Goal: Task Accomplishment & Management: Use online tool/utility

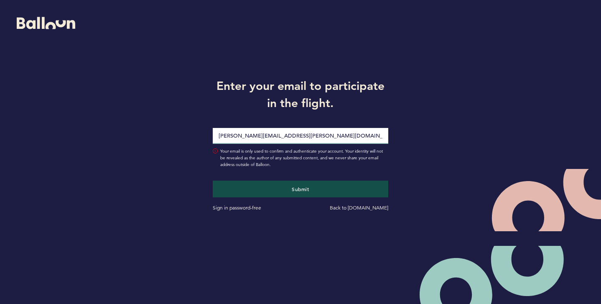
type input "[PERSON_NAME][EMAIL_ADDRESS][PERSON_NAME][DOMAIN_NAME]"
click at [213, 181] on button "Submit" at bounding box center [300, 189] width 175 height 17
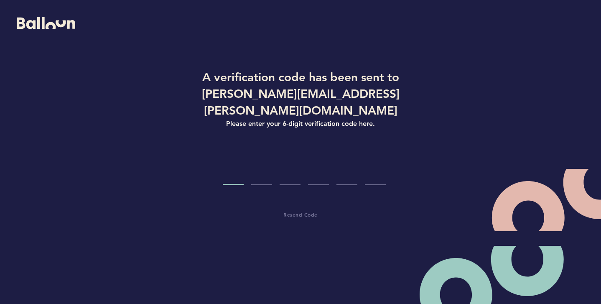
type input "3"
type input "6"
type input "0"
type input "1"
type input "8"
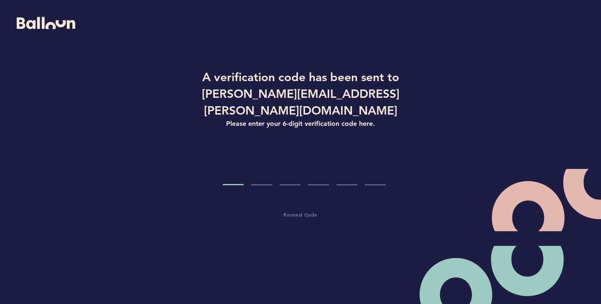
type input "4"
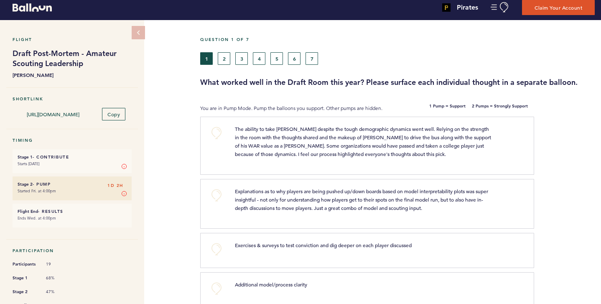
scroll to position [8, 0]
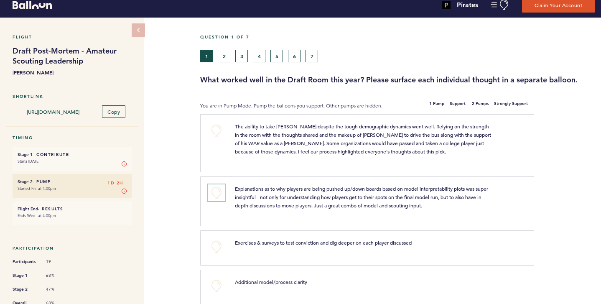
click at [221, 192] on button "+0" at bounding box center [216, 192] width 17 height 17
click at [221, 192] on button "+1" at bounding box center [216, 192] width 17 height 17
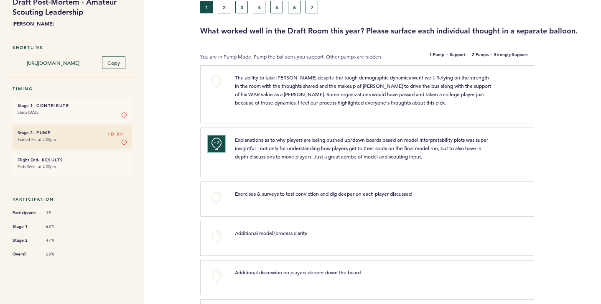
scroll to position [64, 0]
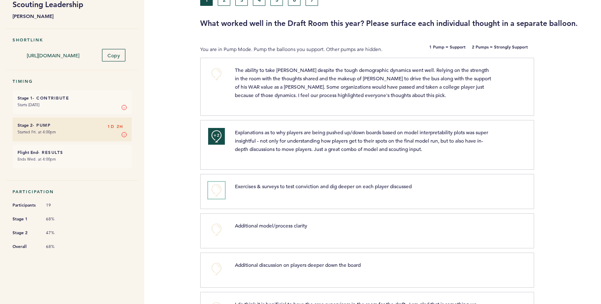
click at [210, 182] on button "+0" at bounding box center [216, 190] width 17 height 17
click at [213, 183] on button "+1" at bounding box center [216, 190] width 17 height 17
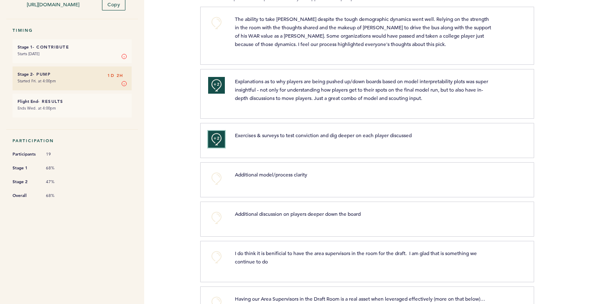
scroll to position [116, 0]
click at [218, 176] on button "+0" at bounding box center [216, 178] width 17 height 17
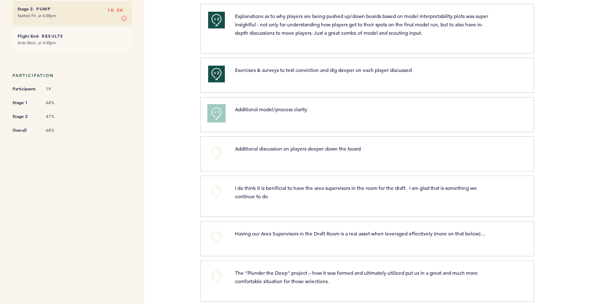
scroll to position [182, 0]
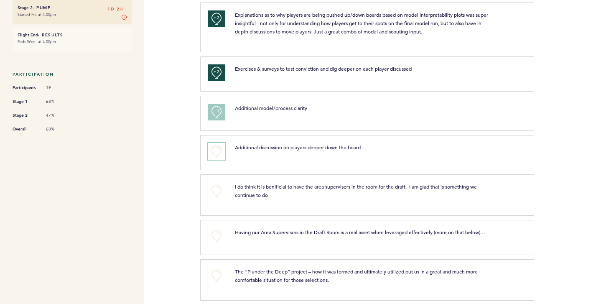
click at [218, 151] on button "+0" at bounding box center [216, 151] width 17 height 17
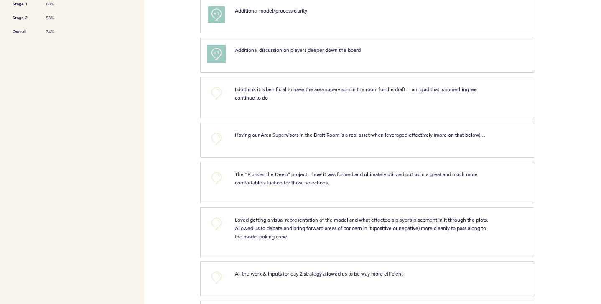
scroll to position [282, 0]
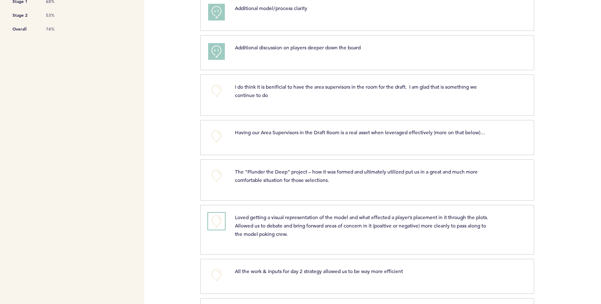
click at [220, 223] on button "+0" at bounding box center [216, 221] width 17 height 17
click at [220, 223] on button "+1" at bounding box center [216, 221] width 17 height 17
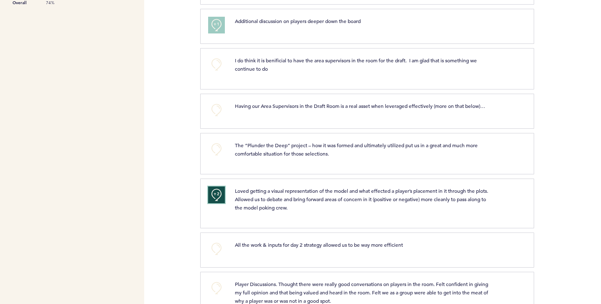
scroll to position [308, 0]
click at [217, 151] on button "+0" at bounding box center [216, 149] width 17 height 17
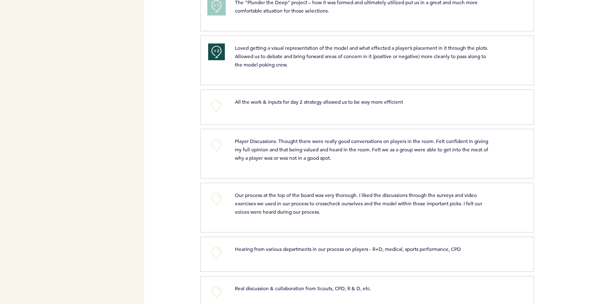
scroll to position [452, 0]
click at [303, 201] on span "Our process at the top of the board was very thorough. I liked the discussions …" at bounding box center [359, 202] width 249 height 23
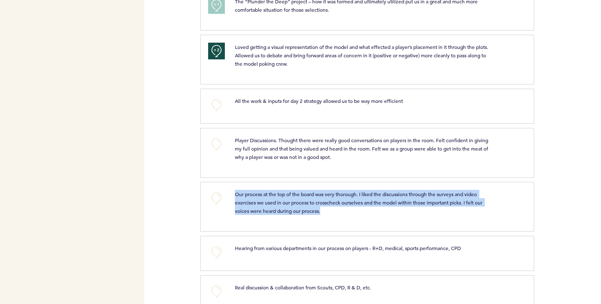
click at [303, 201] on span "Our process at the top of the board was very thorough. I liked the discussions …" at bounding box center [359, 202] width 249 height 23
click at [299, 203] on span "Our process at the top of the board was very thorough. I liked the discussions …" at bounding box center [359, 202] width 249 height 23
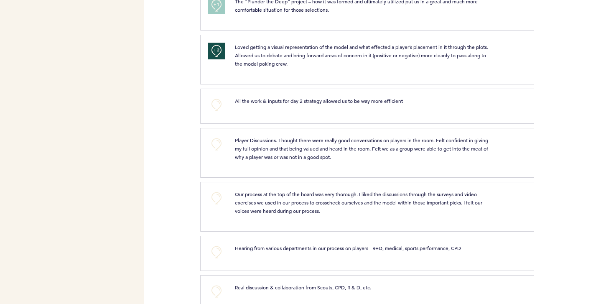
click at [266, 202] on span "Our process at the top of the board was very thorough. I liked the discussions …" at bounding box center [359, 202] width 249 height 23
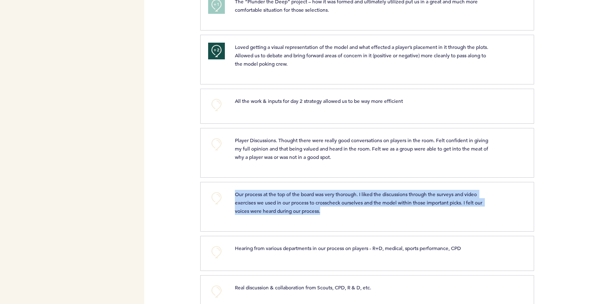
click at [266, 202] on span "Our process at the top of the board was very thorough. I liked the discussions …" at bounding box center [359, 202] width 249 height 23
click at [259, 201] on span "Our process at the top of the board was very thorough. I liked the discussions …" at bounding box center [359, 202] width 249 height 23
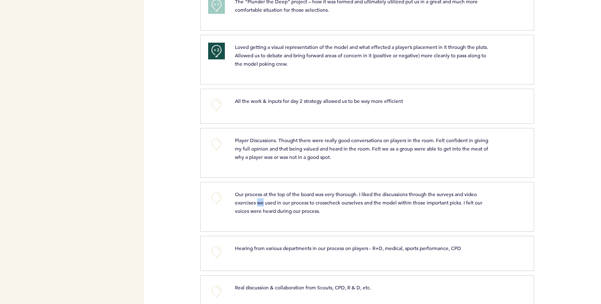
click at [259, 201] on span "Our process at the top of the board was very thorough. I liked the discussions …" at bounding box center [359, 202] width 249 height 23
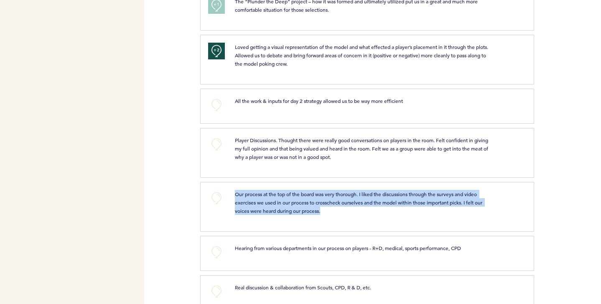
click at [259, 201] on span "Our process at the top of the board was very thorough. I liked the discussions …" at bounding box center [359, 202] width 249 height 23
click at [259, 199] on span "Our process at the top of the board was very thorough. I liked the discussions …" at bounding box center [359, 202] width 249 height 23
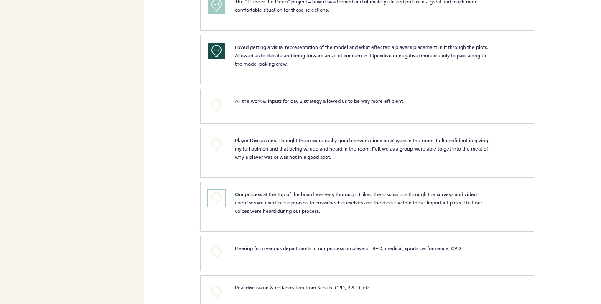
click at [213, 200] on button "+0" at bounding box center [216, 198] width 17 height 17
click at [213, 200] on button "+1" at bounding box center [216, 198] width 17 height 17
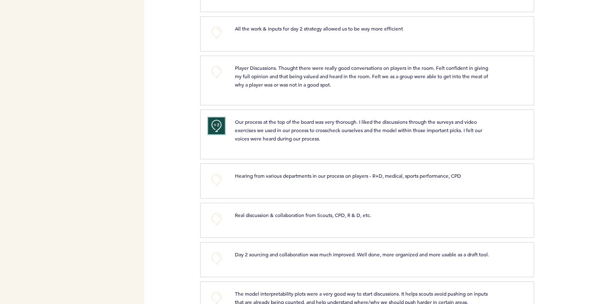
scroll to position [525, 0]
click at [212, 177] on button "+0" at bounding box center [216, 179] width 17 height 17
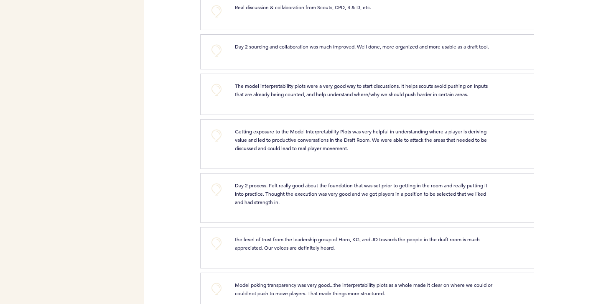
scroll to position [743, 0]
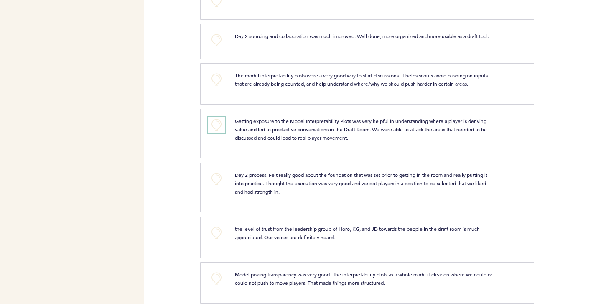
click at [215, 133] on button "+0" at bounding box center [216, 125] width 17 height 17
click at [215, 133] on button "+1" at bounding box center [216, 125] width 17 height 17
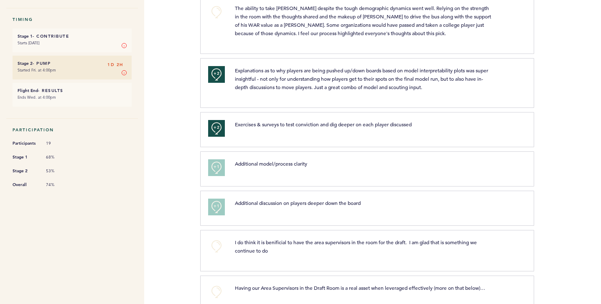
scroll to position [0, 0]
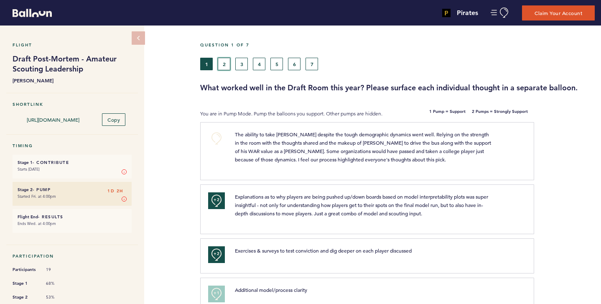
click at [225, 63] on button "2" at bounding box center [224, 64] width 13 height 13
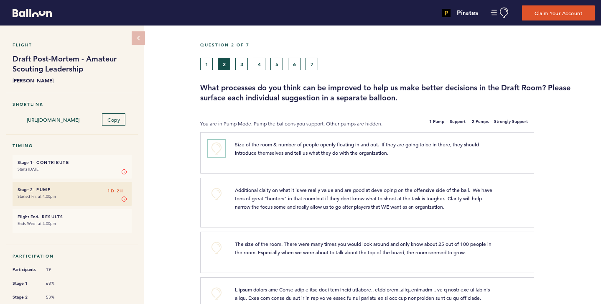
click at [220, 146] on button "+0" at bounding box center [216, 148] width 17 height 17
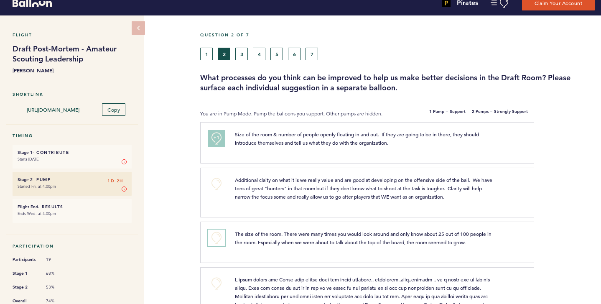
click at [217, 239] on button "+0" at bounding box center [216, 238] width 17 height 17
click at [217, 239] on span "+1" at bounding box center [217, 237] width 6 height 8
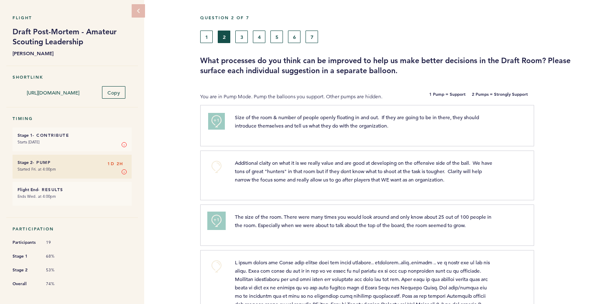
scroll to position [43, 0]
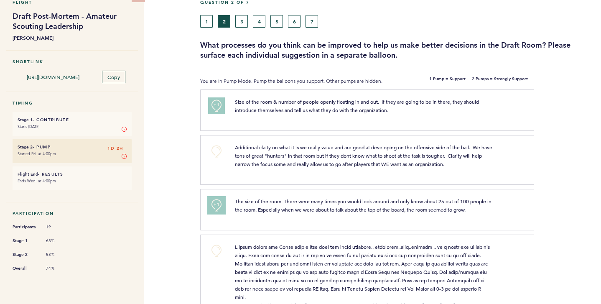
click at [218, 205] on span "+1" at bounding box center [217, 204] width 6 height 8
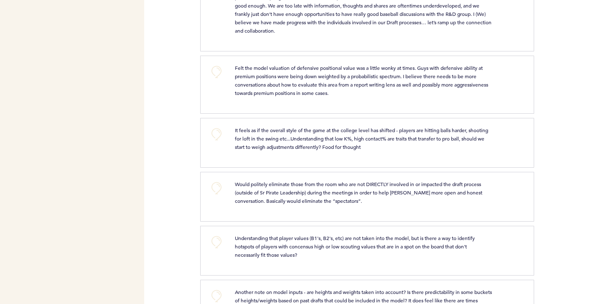
scroll to position [812, 0]
click at [219, 211] on div "+0" at bounding box center [215, 194] width 27 height 31
click at [211, 196] on button "+0" at bounding box center [216, 187] width 17 height 17
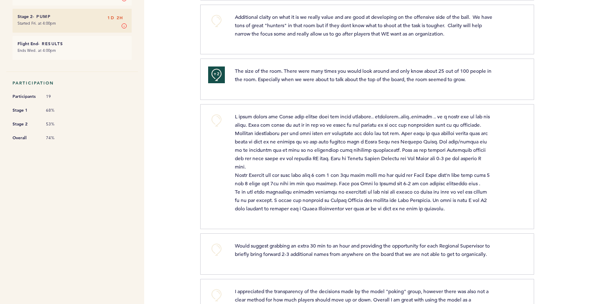
scroll to position [0, 0]
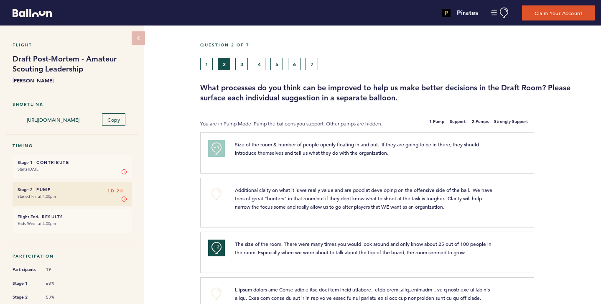
click at [244, 56] on div "Question 2 of 7" at bounding box center [397, 49] width 407 height 15
click at [243, 61] on button "3" at bounding box center [241, 64] width 13 height 13
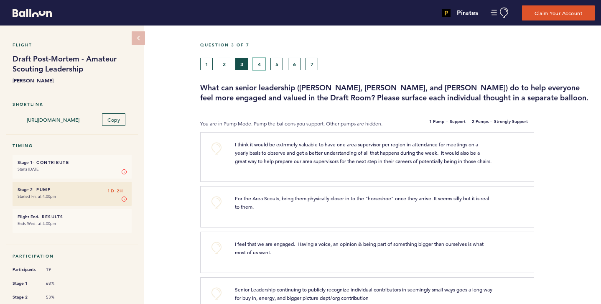
click at [263, 62] on button "4" at bounding box center [259, 64] width 13 height 13
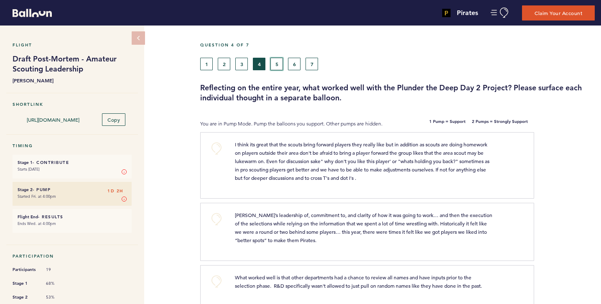
click at [275, 67] on button "5" at bounding box center [277, 64] width 13 height 13
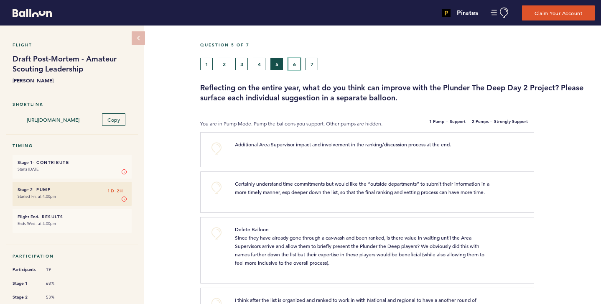
click at [300, 68] on button "6" at bounding box center [294, 64] width 13 height 13
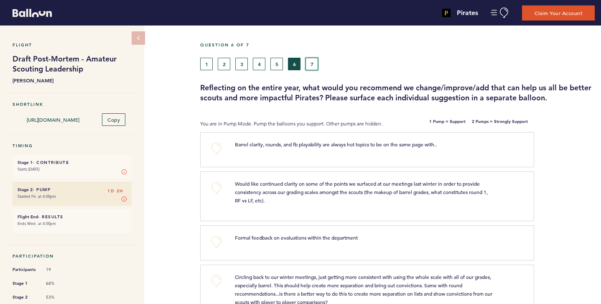
click at [308, 64] on button "7" at bounding box center [312, 64] width 13 height 13
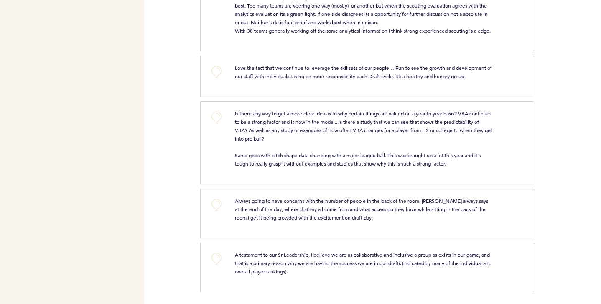
scroll to position [588, 0]
